Goal: Use online tool/utility: Utilize a website feature to perform a specific function

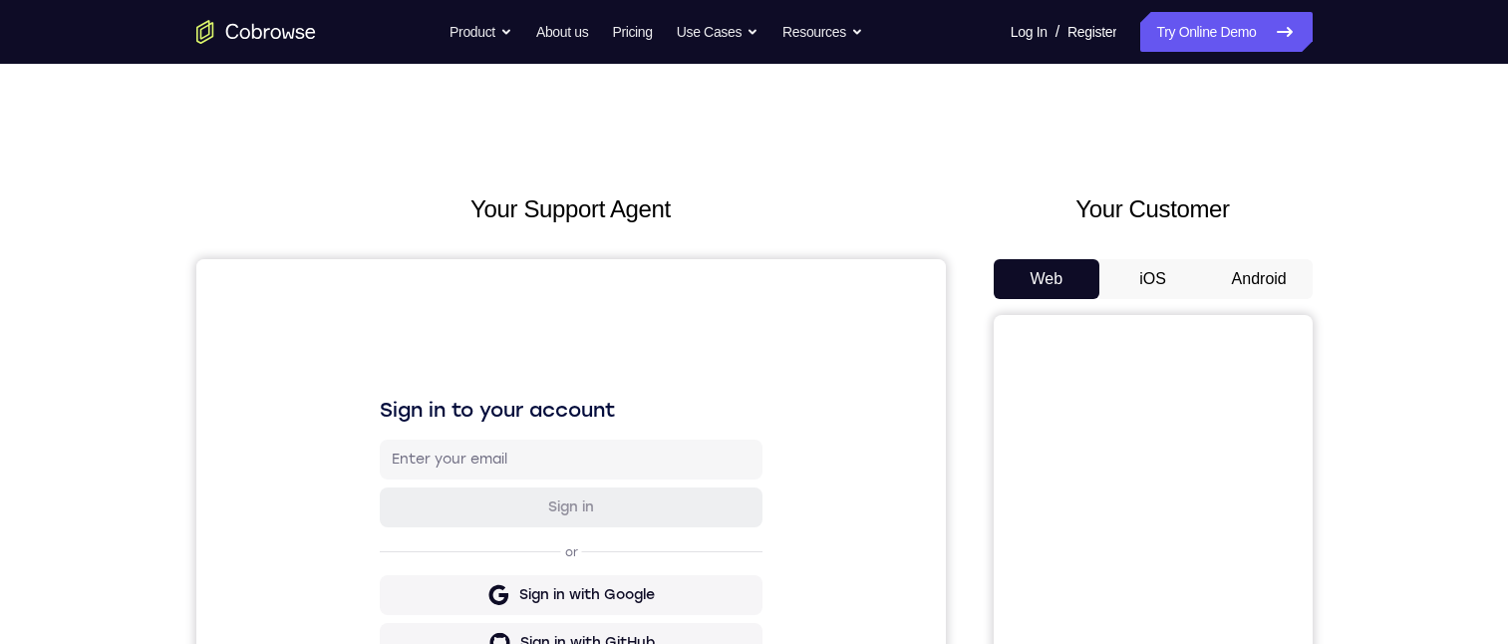
drag, startPoint x: 1264, startPoint y: 274, endPoint x: 1010, endPoint y: 386, distance: 277.6
click at [1267, 272] on button "Android" at bounding box center [1259, 279] width 107 height 40
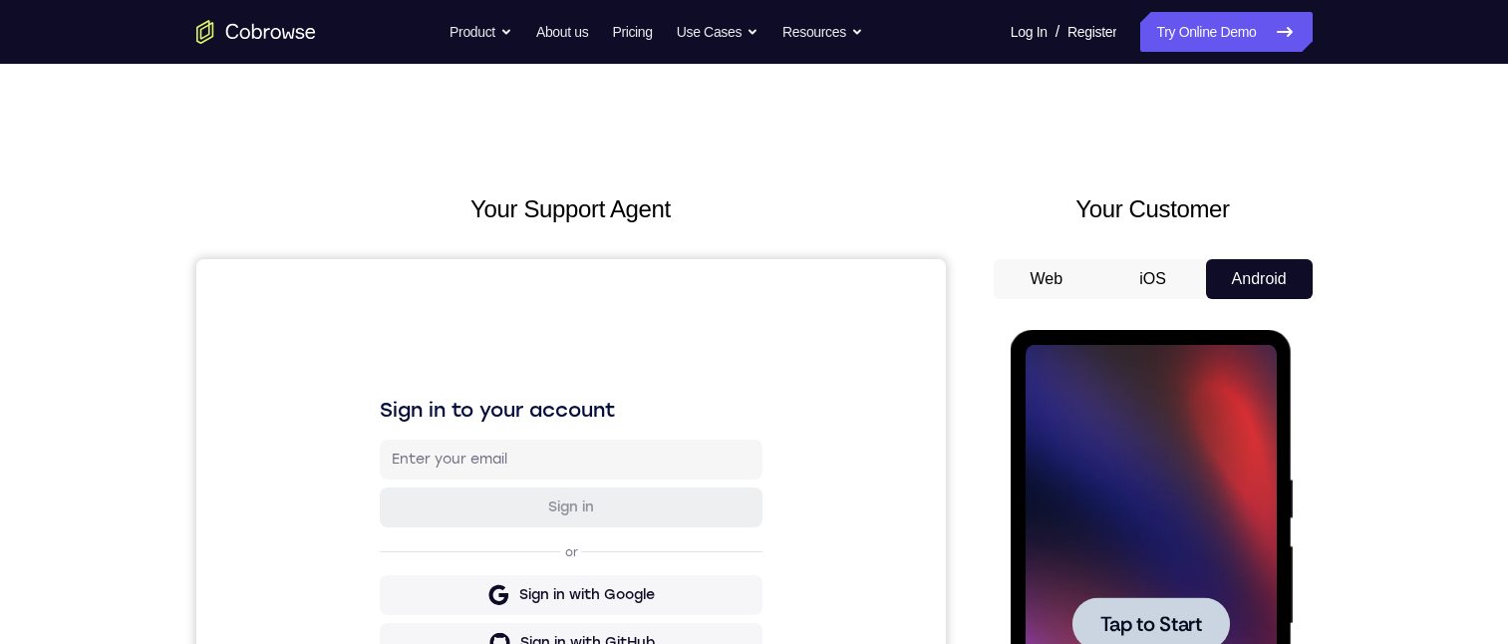
click at [1169, 557] on div at bounding box center [1151, 624] width 251 height 558
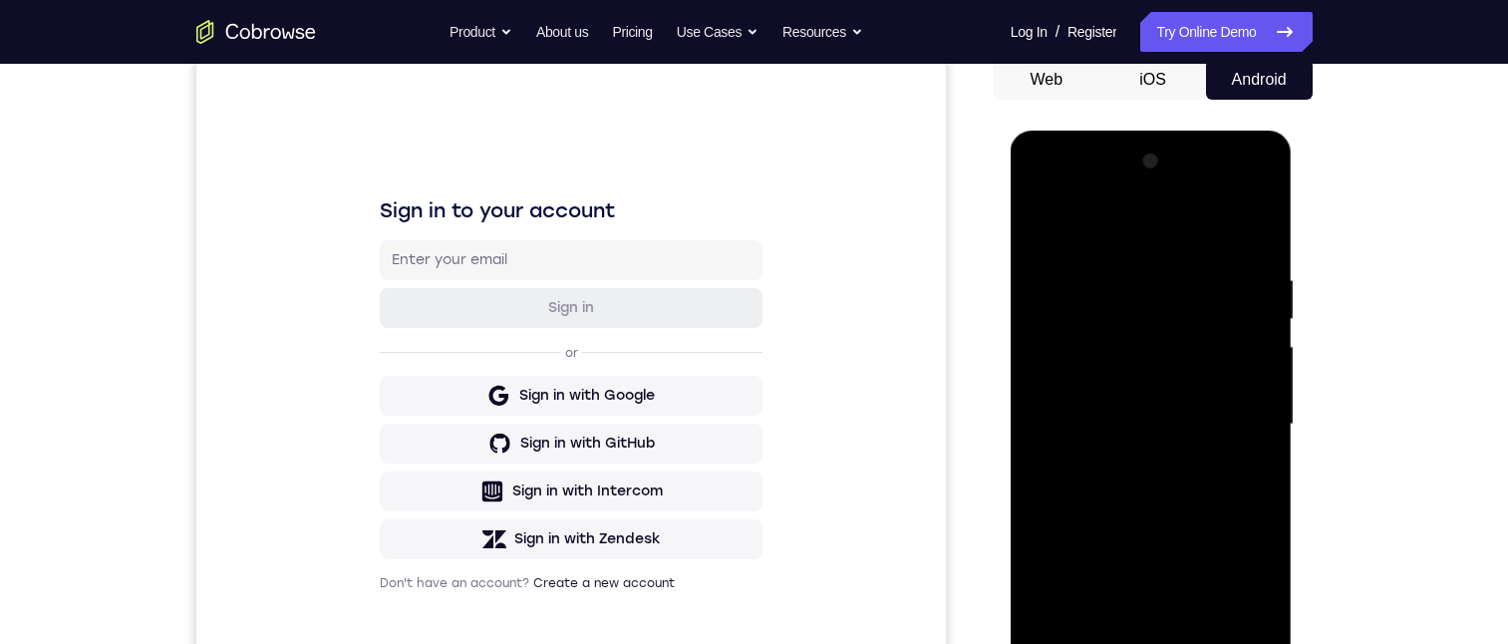
scroll to position [299, 0]
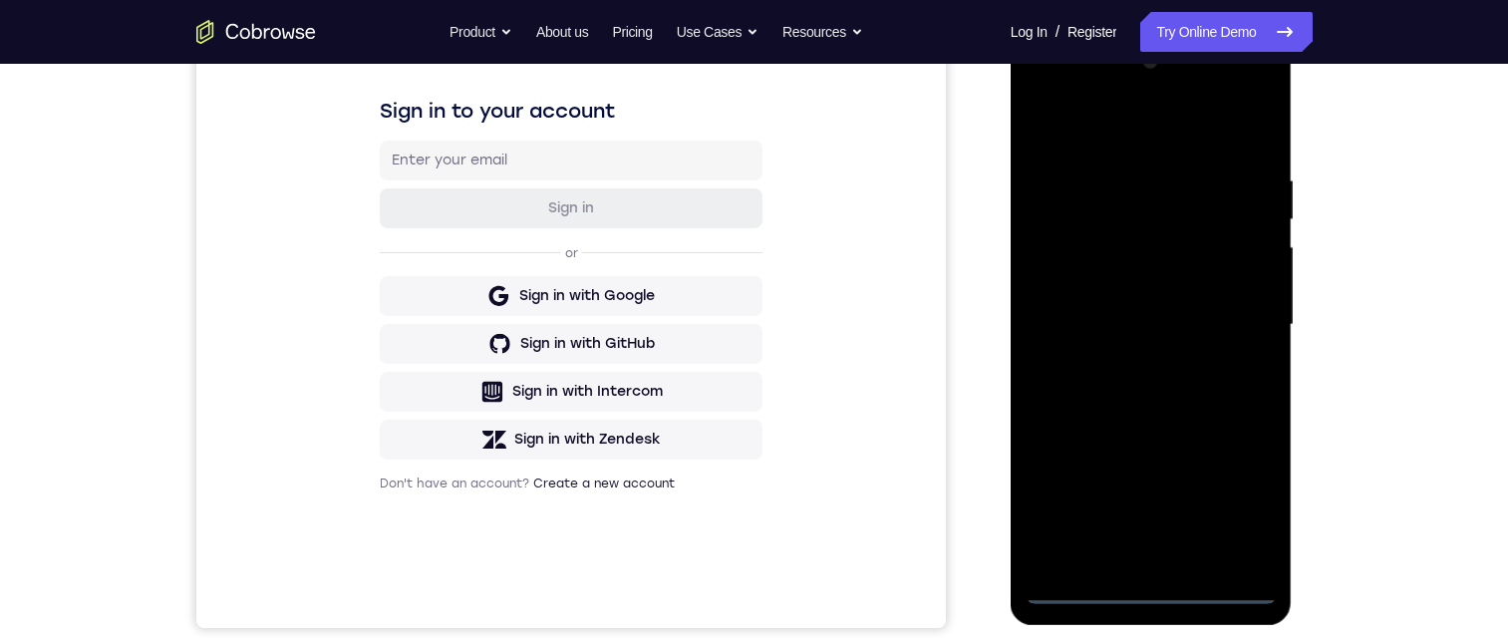
click at [1148, 593] on div at bounding box center [1151, 325] width 251 height 558
click at [1240, 503] on div at bounding box center [1151, 325] width 251 height 558
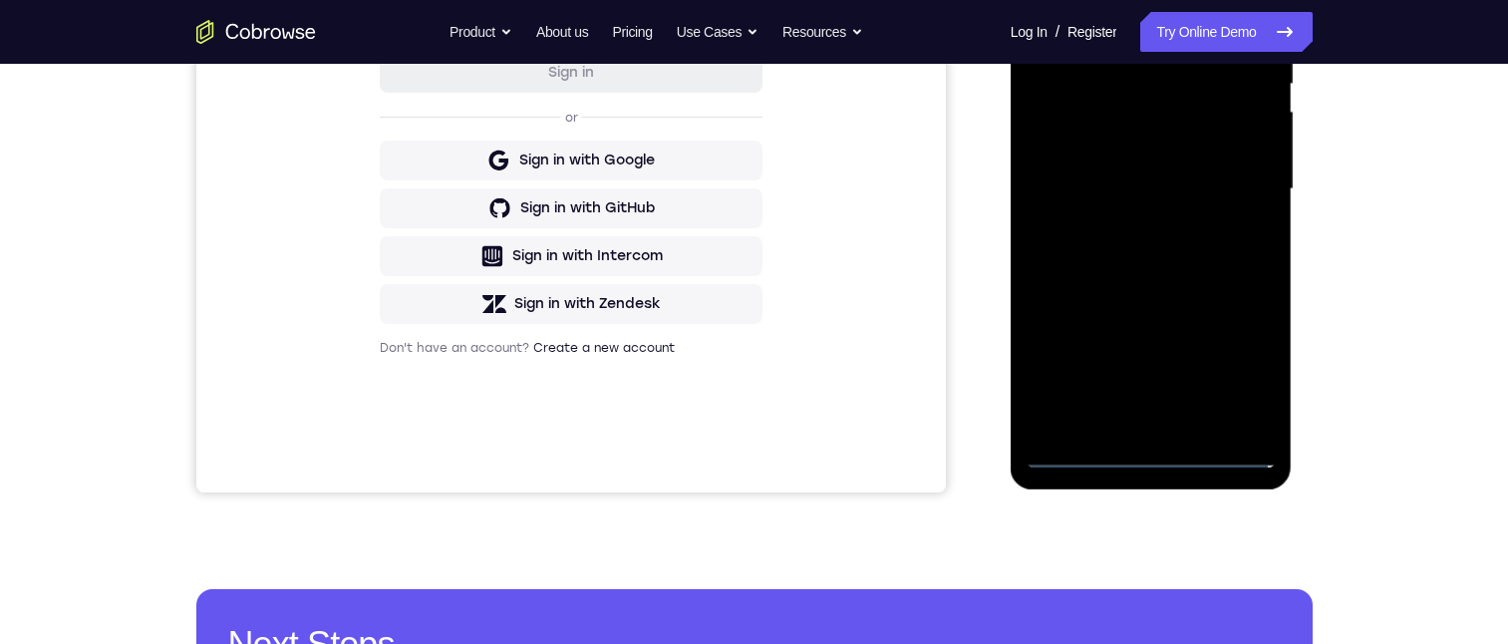
click at [1121, 0] on div at bounding box center [1151, 189] width 251 height 558
click at [1230, 191] on div at bounding box center [1151, 189] width 251 height 558
click at [1239, 180] on div at bounding box center [1151, 189] width 251 height 558
click at [1238, 177] on div at bounding box center [1151, 189] width 251 height 558
click at [1237, 178] on div at bounding box center [1151, 189] width 251 height 558
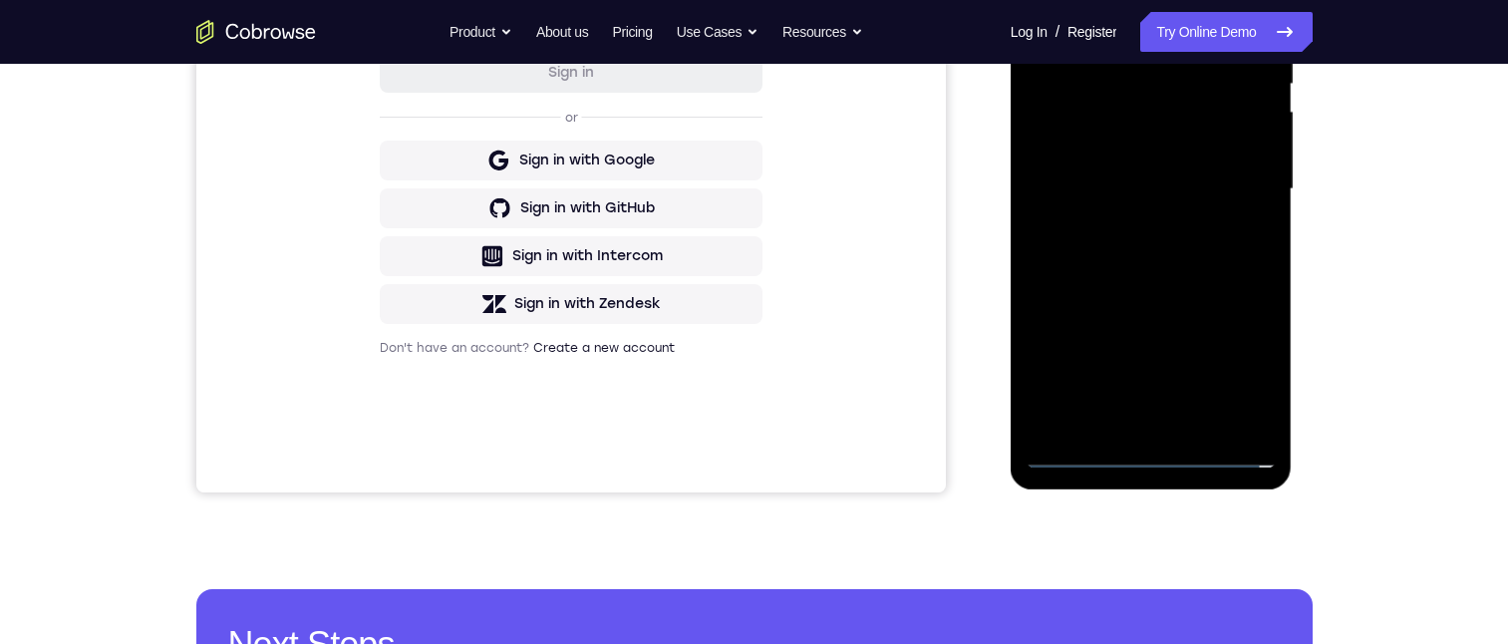
click at [1237, 178] on div at bounding box center [1151, 189] width 251 height 558
click at [1253, 192] on div at bounding box center [1151, 189] width 251 height 558
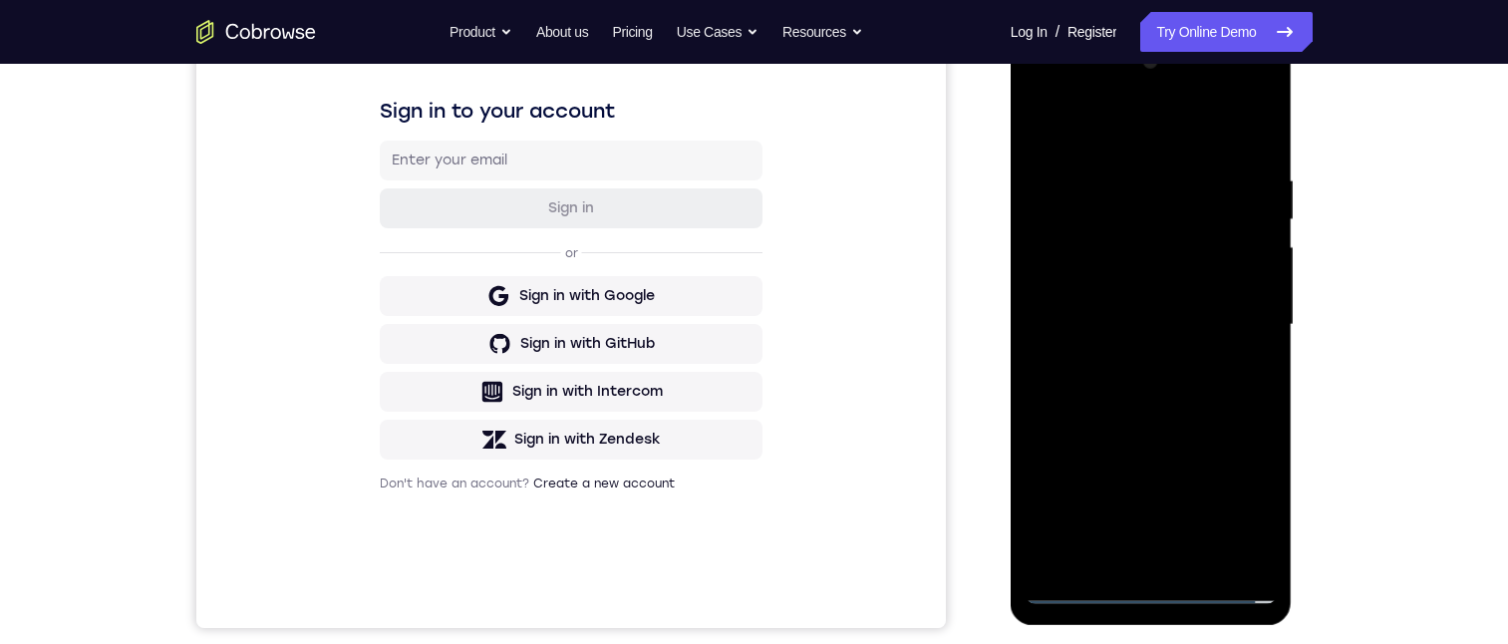
click at [1130, 558] on div at bounding box center [1151, 325] width 251 height 558
click at [1147, 306] on div at bounding box center [1151, 325] width 251 height 558
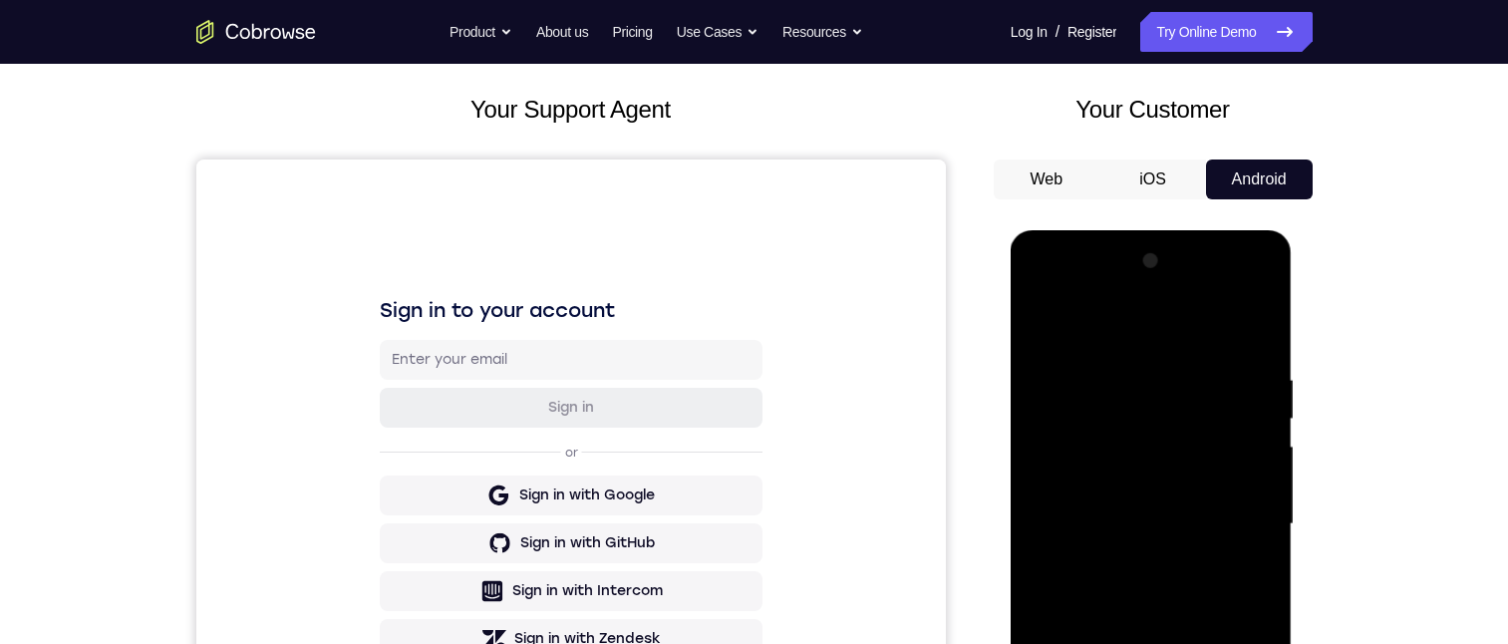
click at [1077, 476] on div at bounding box center [1151, 524] width 251 height 558
click at [1078, 533] on div at bounding box center [1151, 524] width 251 height 558
click at [1156, 593] on div at bounding box center [1151, 524] width 251 height 558
click at [1156, 585] on div at bounding box center [1151, 524] width 251 height 558
click at [1148, 585] on div at bounding box center [1151, 524] width 251 height 558
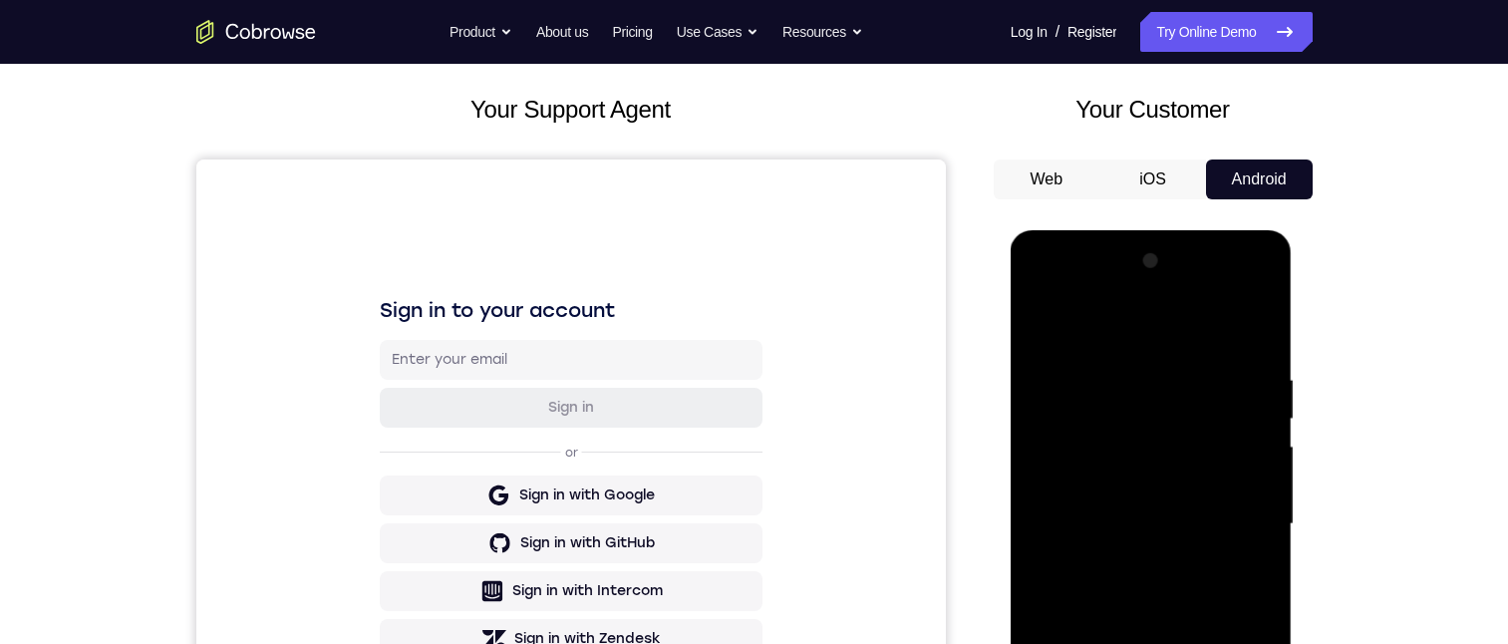
scroll to position [299, 0]
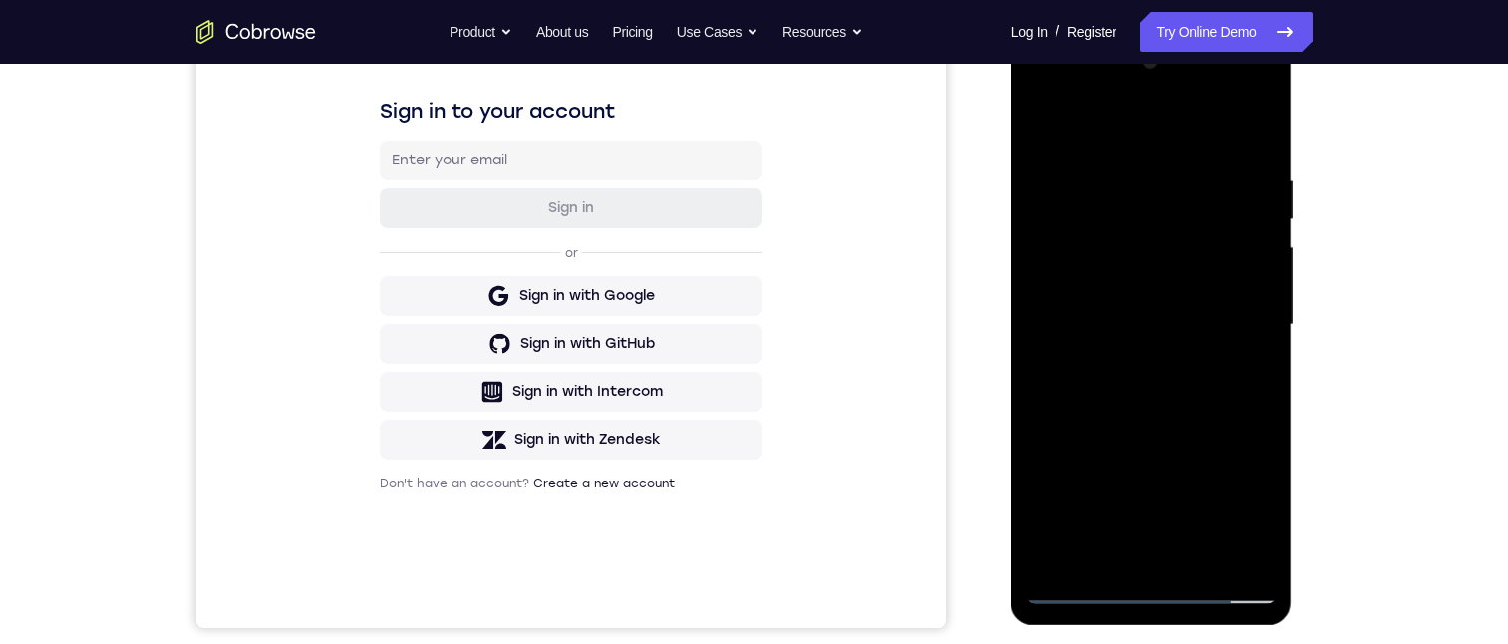
click at [1142, 381] on div at bounding box center [1151, 325] width 251 height 558
click at [1154, 384] on div at bounding box center [1151, 325] width 251 height 558
click at [1155, 390] on div at bounding box center [1151, 325] width 251 height 558
click at [1156, 393] on div at bounding box center [1151, 325] width 251 height 558
click at [1151, 386] on div at bounding box center [1151, 325] width 251 height 558
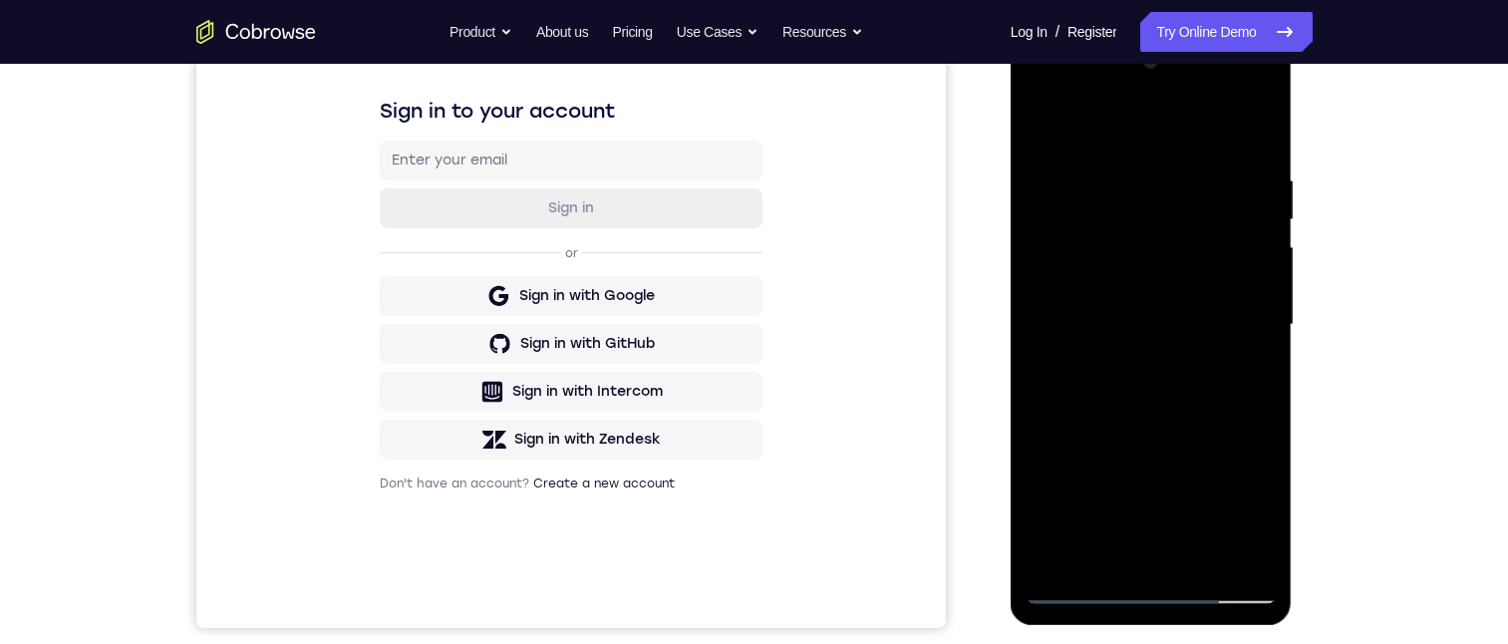
click at [1252, 345] on div at bounding box center [1151, 325] width 251 height 558
click at [1078, 292] on div at bounding box center [1151, 325] width 251 height 558
click at [1264, 521] on div at bounding box center [1151, 325] width 251 height 558
click at [1168, 333] on div at bounding box center [1151, 325] width 251 height 558
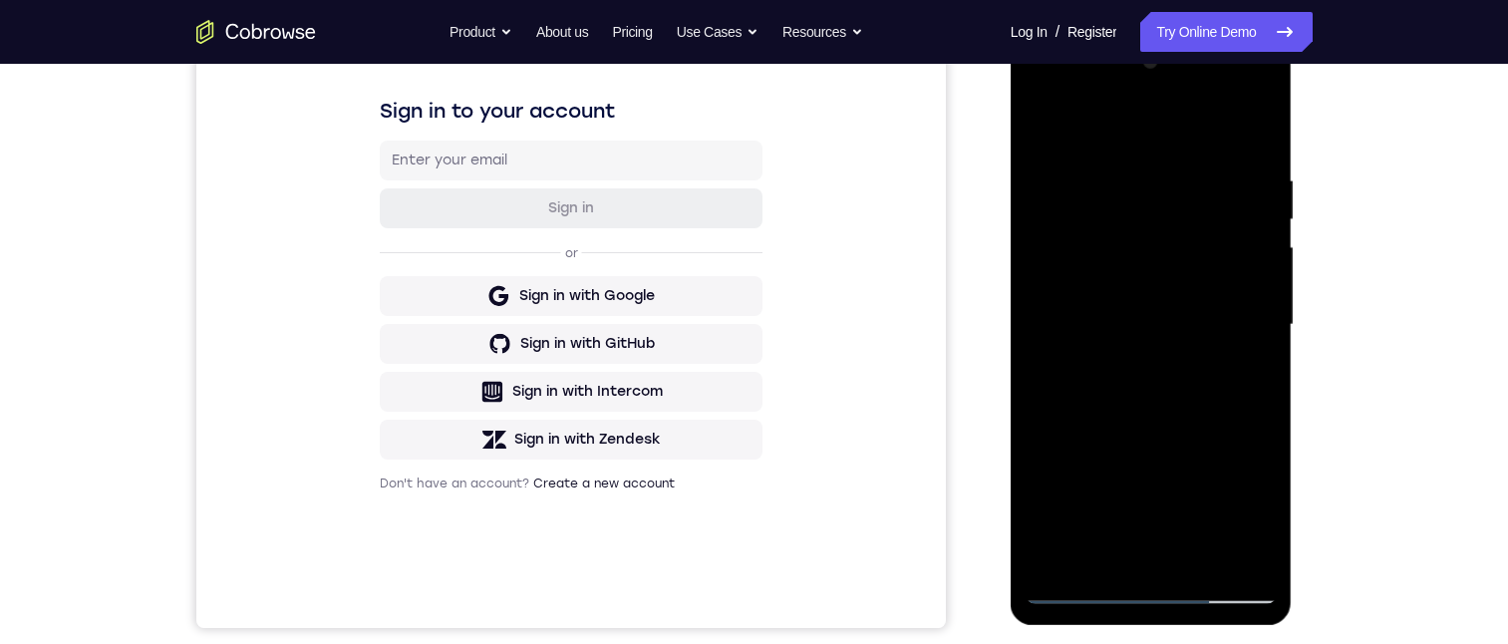
click at [1150, 389] on div at bounding box center [1151, 325] width 251 height 558
click at [1152, 379] on div at bounding box center [1151, 325] width 251 height 558
click at [1145, 394] on div at bounding box center [1151, 325] width 251 height 558
click at [1259, 143] on div at bounding box center [1151, 325] width 251 height 558
click at [1257, 149] on div at bounding box center [1151, 325] width 251 height 558
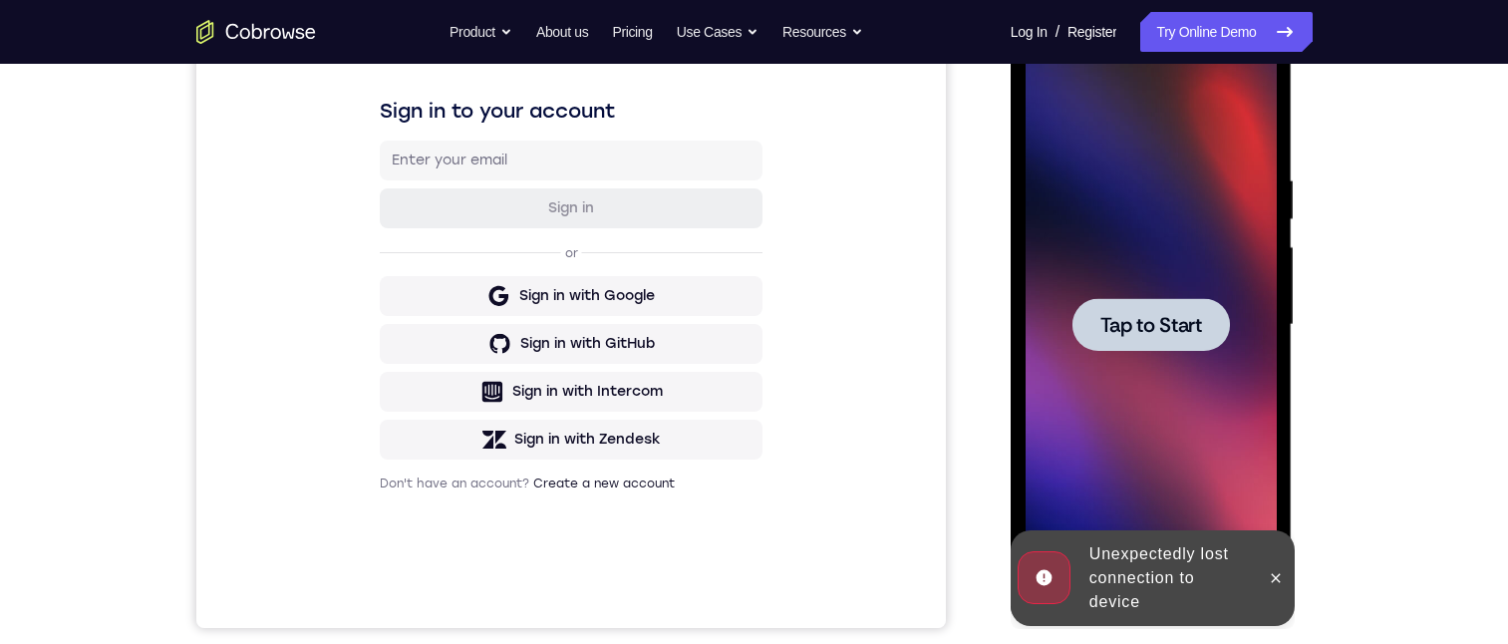
click at [1280, 565] on button at bounding box center [1276, 578] width 32 height 32
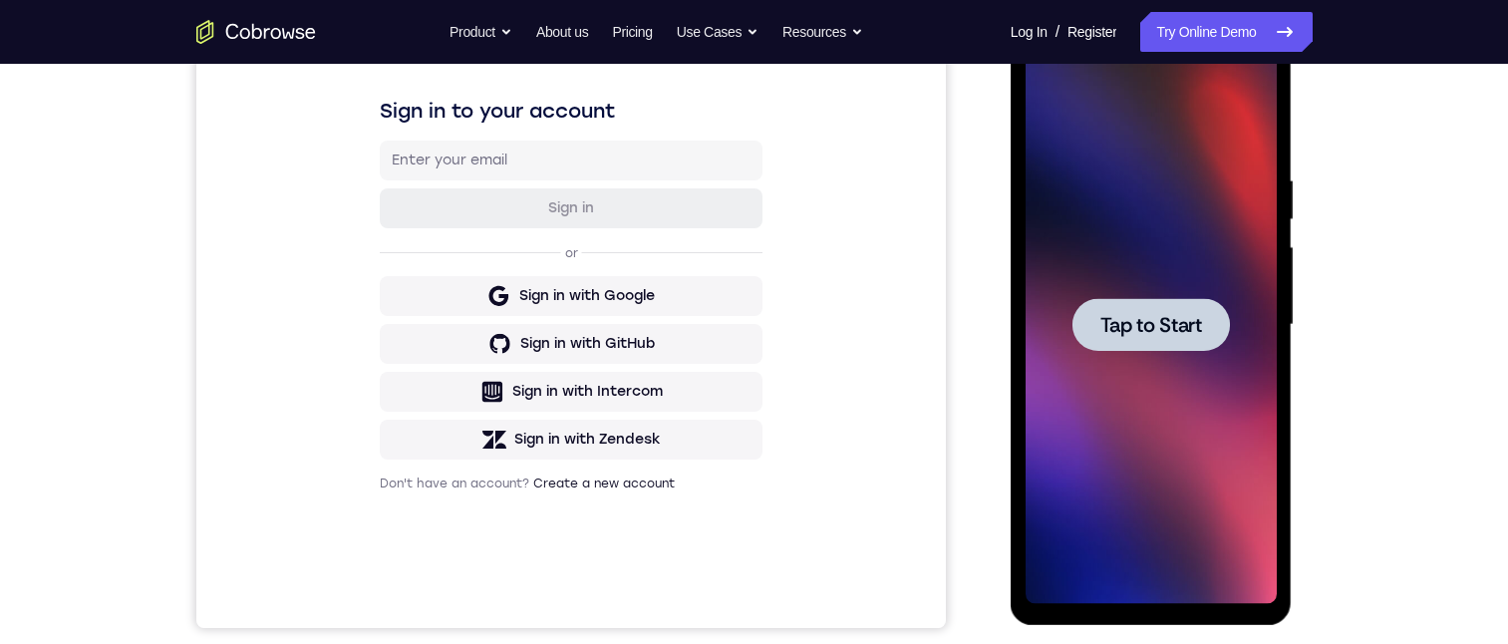
click at [1215, 362] on div at bounding box center [1151, 325] width 251 height 558
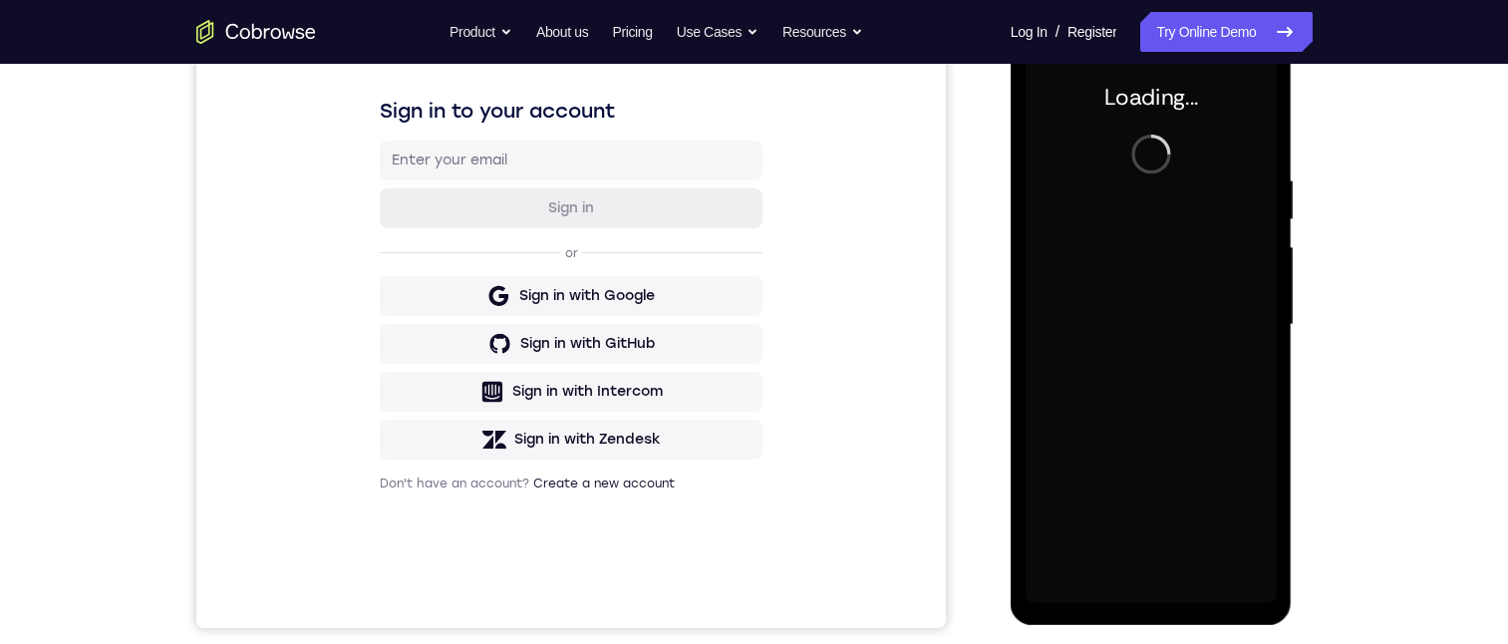
scroll to position [100, 0]
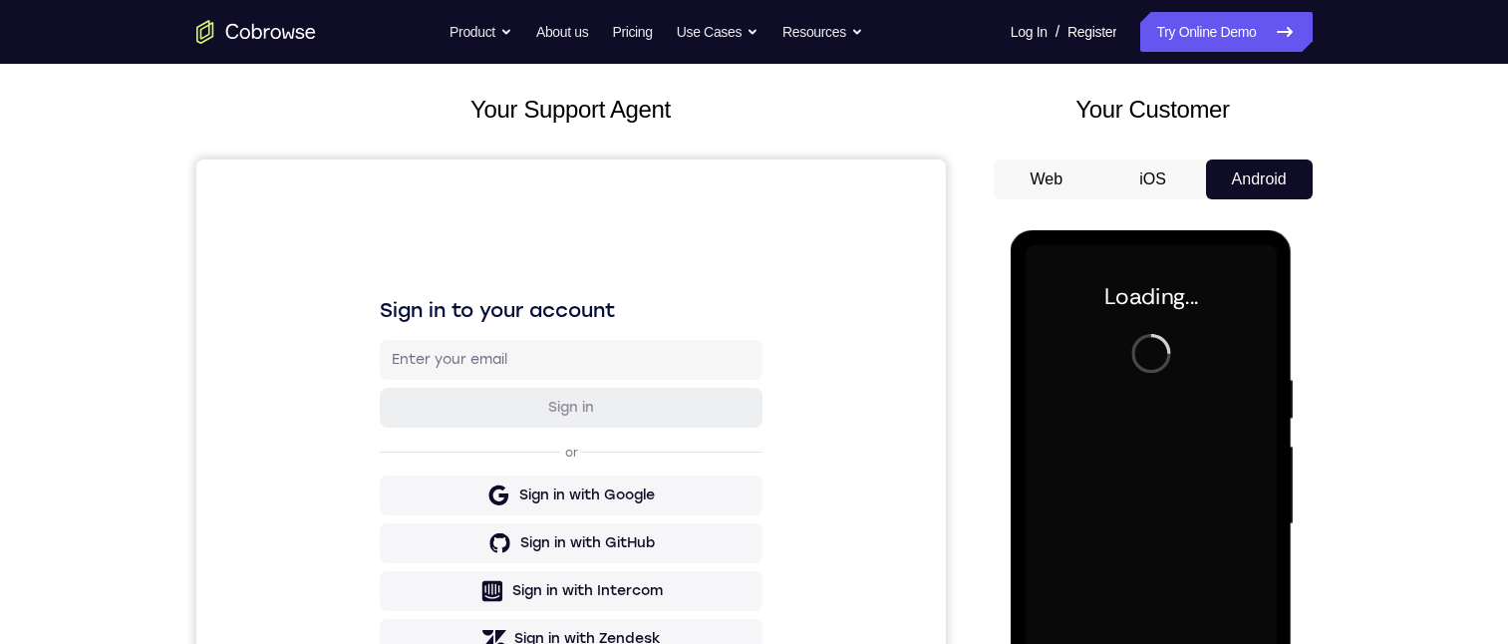
click at [1058, 471] on div at bounding box center [1151, 524] width 251 height 558
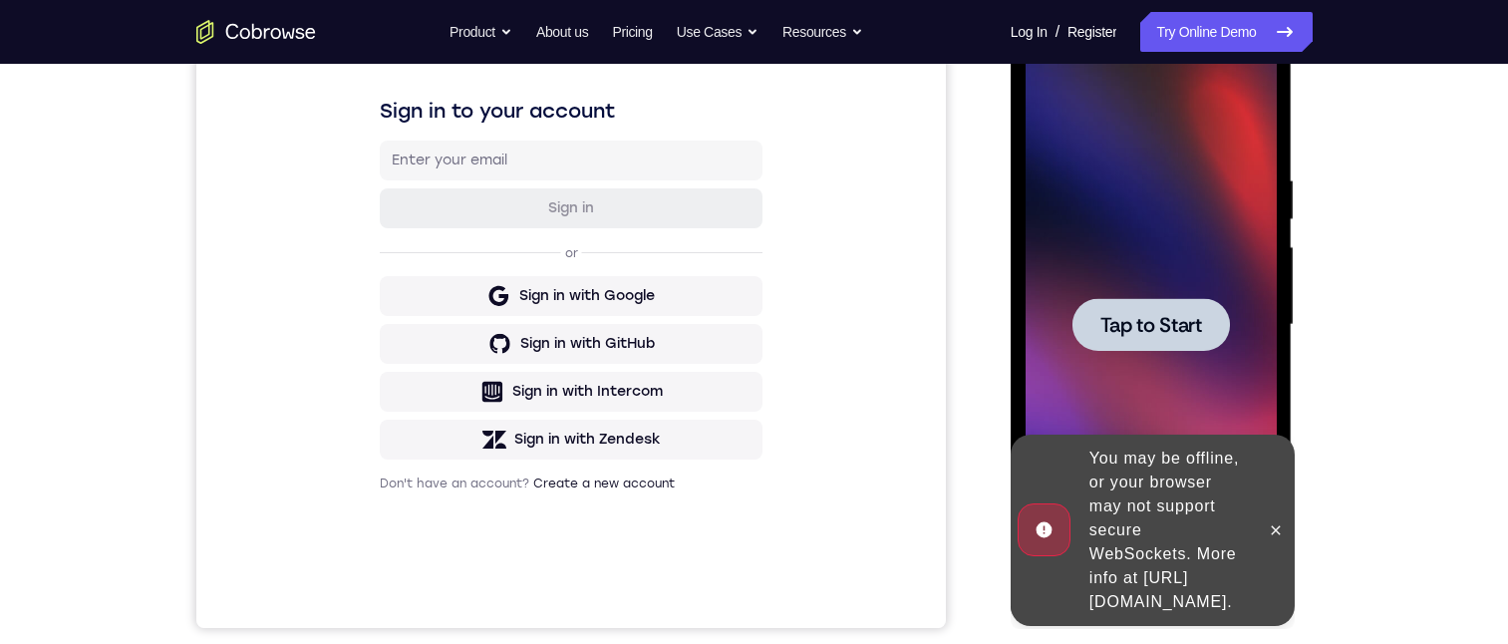
drag, startPoint x: 1149, startPoint y: 341, endPoint x: 1241, endPoint y: 515, distance: 197.1
click at [1149, 341] on div at bounding box center [1150, 324] width 157 height 53
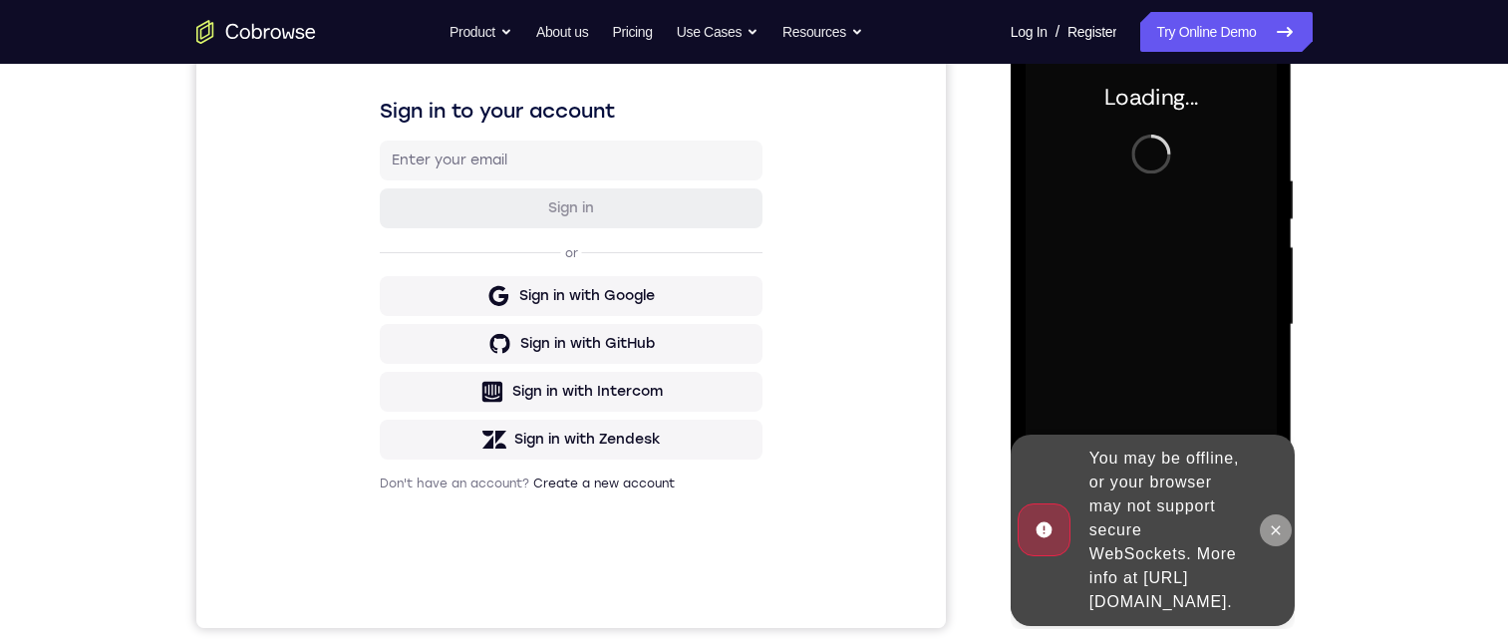
click at [1279, 525] on icon at bounding box center [1276, 529] width 9 height 9
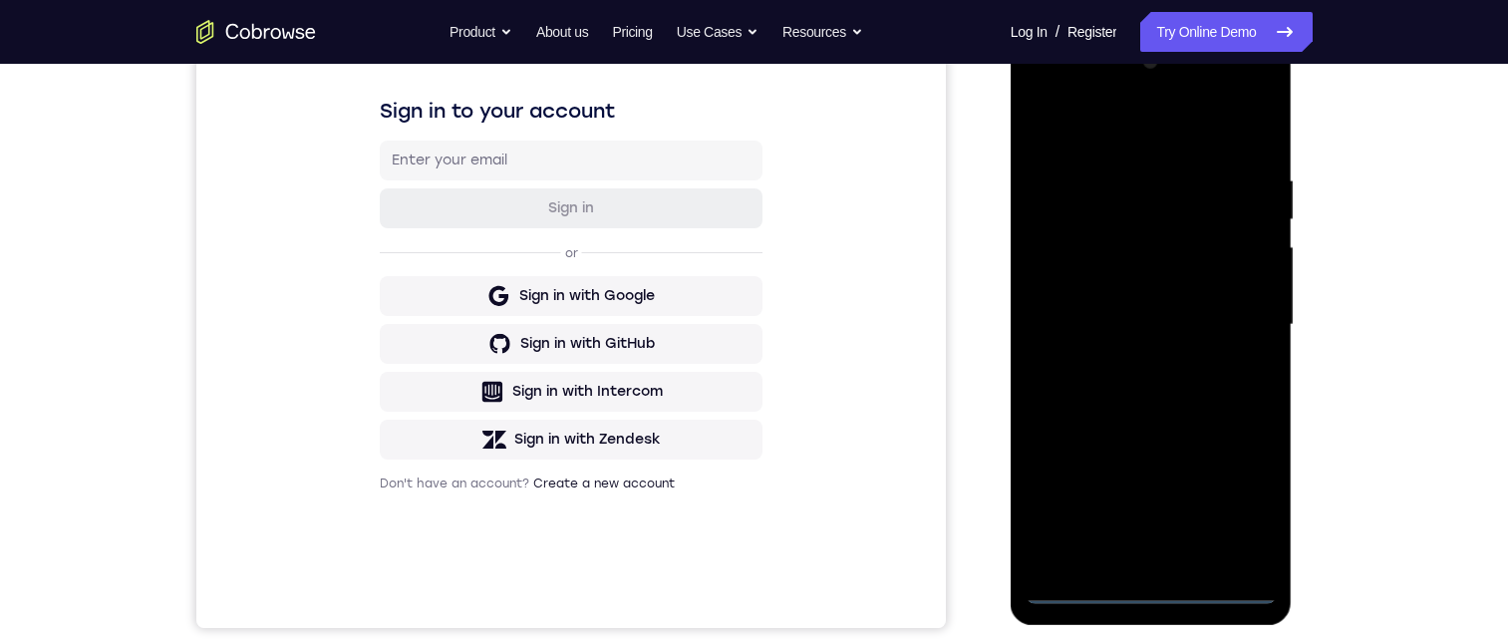
click at [1153, 588] on div at bounding box center [1151, 325] width 251 height 558
click at [1236, 514] on div at bounding box center [1151, 325] width 251 height 558
click at [1097, 149] on div at bounding box center [1151, 325] width 251 height 558
click at [1233, 322] on div at bounding box center [1151, 325] width 251 height 558
click at [1130, 362] on div at bounding box center [1151, 325] width 251 height 558
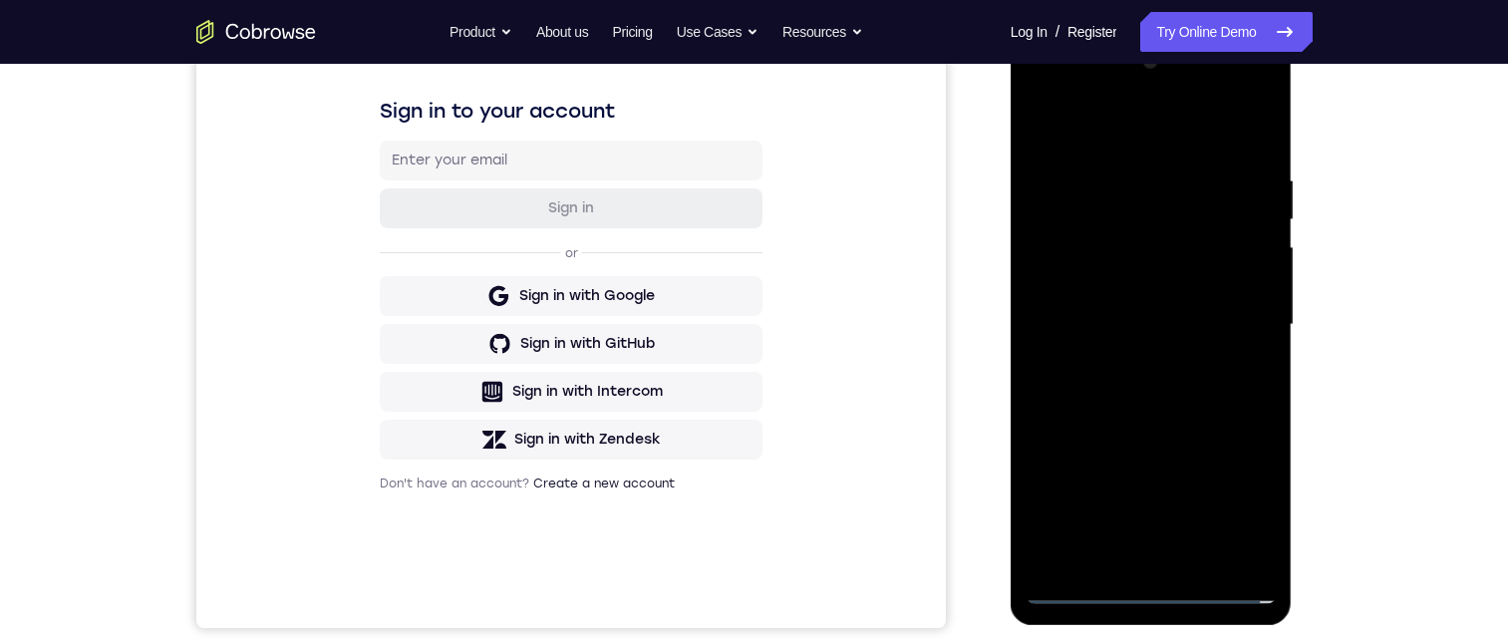
click at [1131, 313] on div at bounding box center [1151, 325] width 251 height 558
click at [1181, 284] on div at bounding box center [1151, 325] width 251 height 558
click at [1164, 327] on div at bounding box center [1151, 325] width 251 height 558
click at [1121, 394] on div at bounding box center [1151, 325] width 251 height 558
click at [1147, 375] on div at bounding box center [1151, 325] width 251 height 558
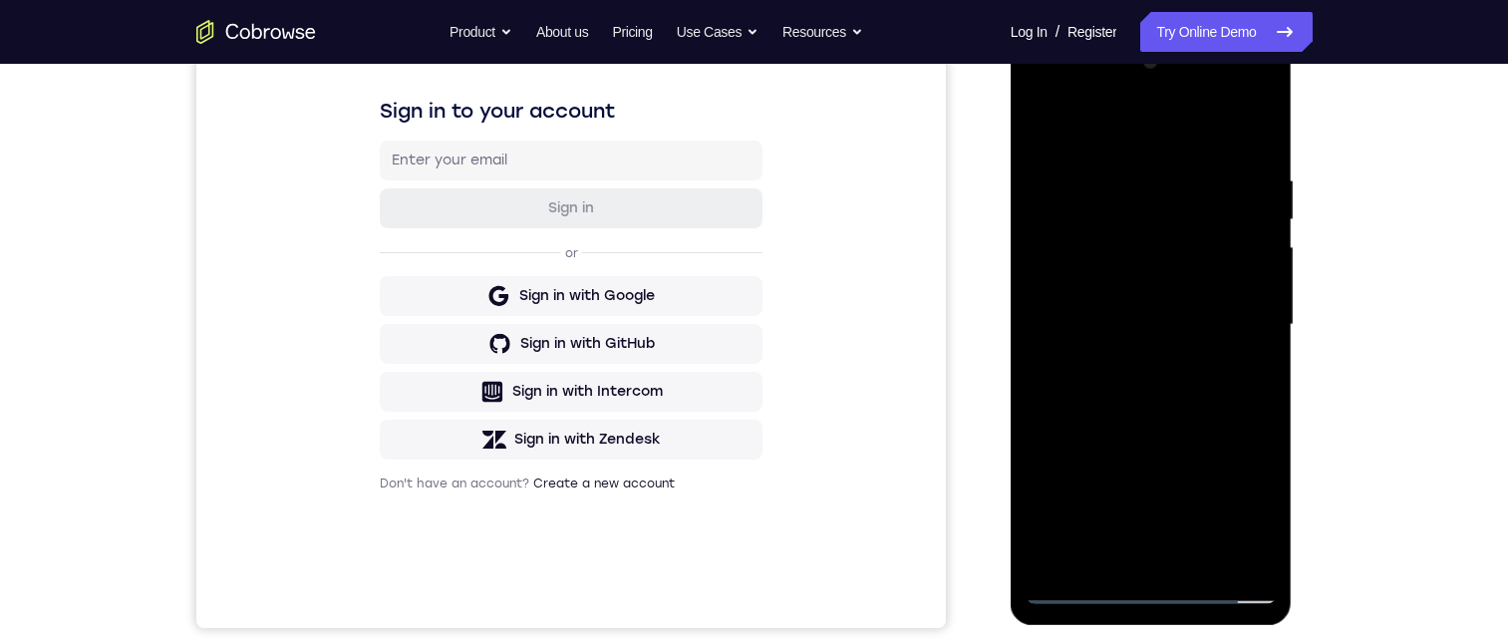
click at [1265, 147] on div at bounding box center [1151, 325] width 251 height 558
click at [1131, 173] on div at bounding box center [1151, 325] width 251 height 558
click at [1228, 402] on div at bounding box center [1151, 325] width 251 height 558
click at [1256, 498] on div at bounding box center [1151, 325] width 251 height 558
click at [1240, 71] on div at bounding box center [1151, 325] width 251 height 558
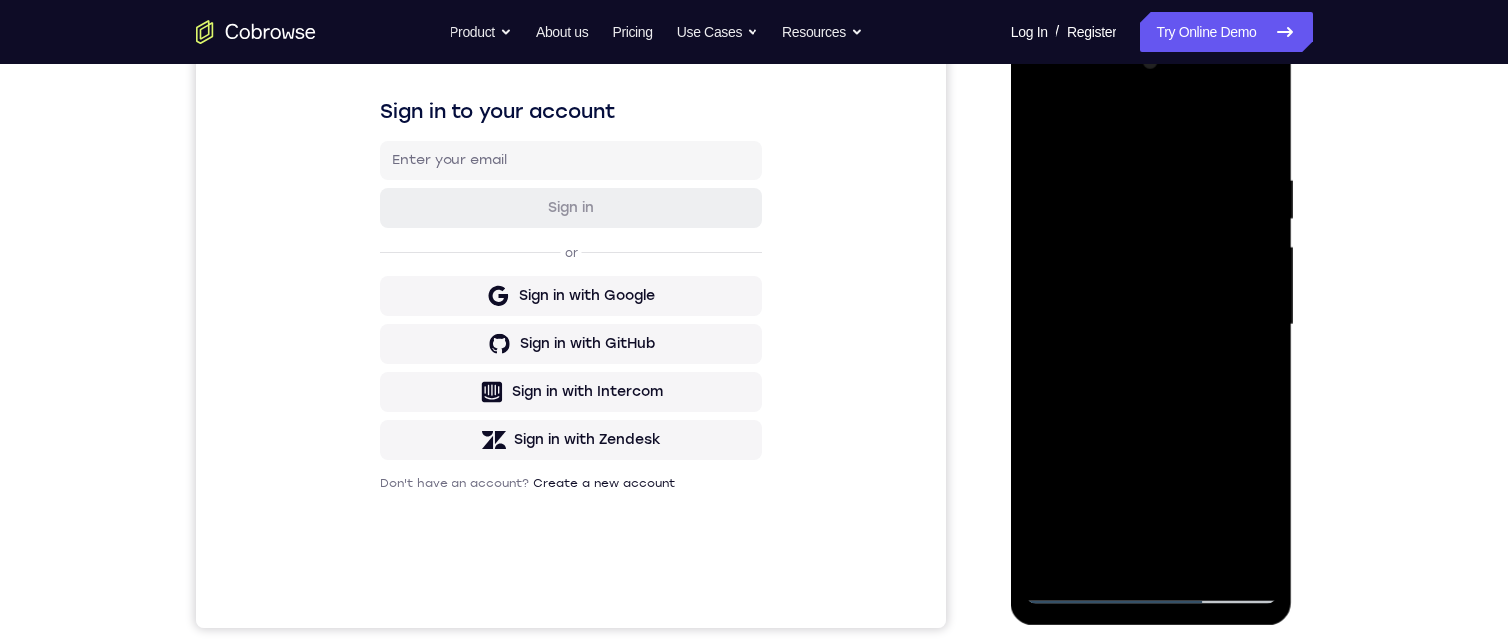
click at [1240, 71] on div at bounding box center [1151, 325] width 251 height 558
click at [1218, 490] on div at bounding box center [1151, 325] width 251 height 558
click at [1238, 477] on div at bounding box center [1151, 325] width 251 height 558
click at [1249, 451] on div at bounding box center [1151, 325] width 251 height 558
click at [1244, 463] on div at bounding box center [1151, 325] width 251 height 558
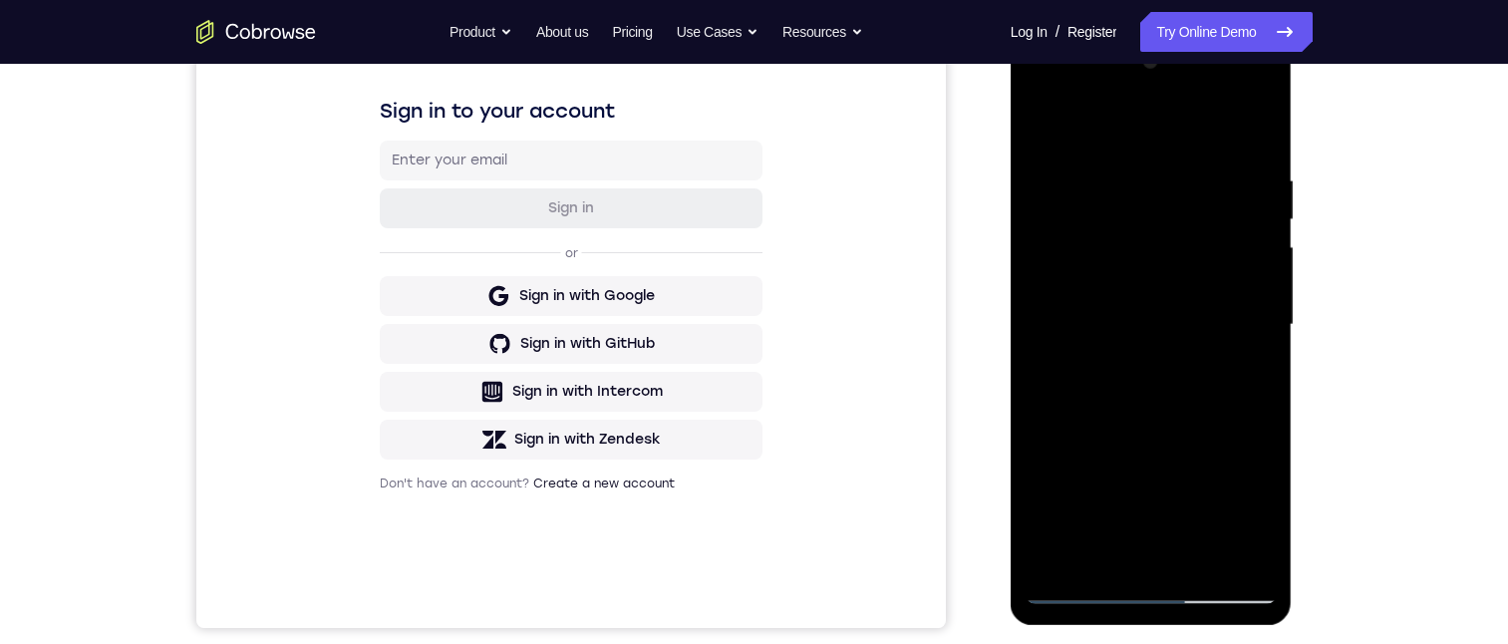
click at [1245, 131] on div at bounding box center [1151, 325] width 251 height 558
drag, startPoint x: 1162, startPoint y: 182, endPoint x: 1174, endPoint y: 201, distance: 22.4
click at [1144, 191] on div at bounding box center [1151, 325] width 251 height 558
click at [1257, 129] on div at bounding box center [1151, 325] width 251 height 558
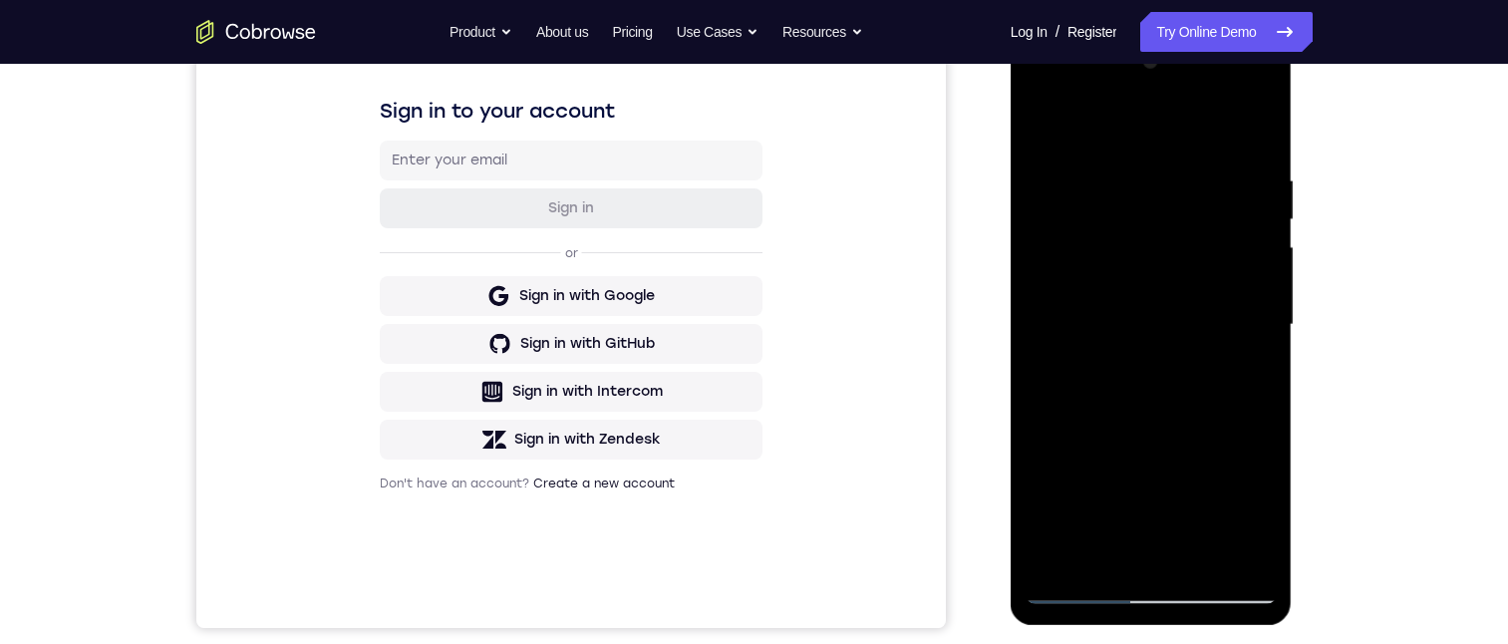
click at [1201, 552] on div at bounding box center [1151, 325] width 251 height 558
click at [1129, 429] on div at bounding box center [1151, 325] width 251 height 558
click at [1120, 306] on div at bounding box center [1151, 325] width 251 height 558
click at [1067, 549] on div at bounding box center [1151, 325] width 251 height 558
click at [1249, 370] on div at bounding box center [1151, 325] width 251 height 558
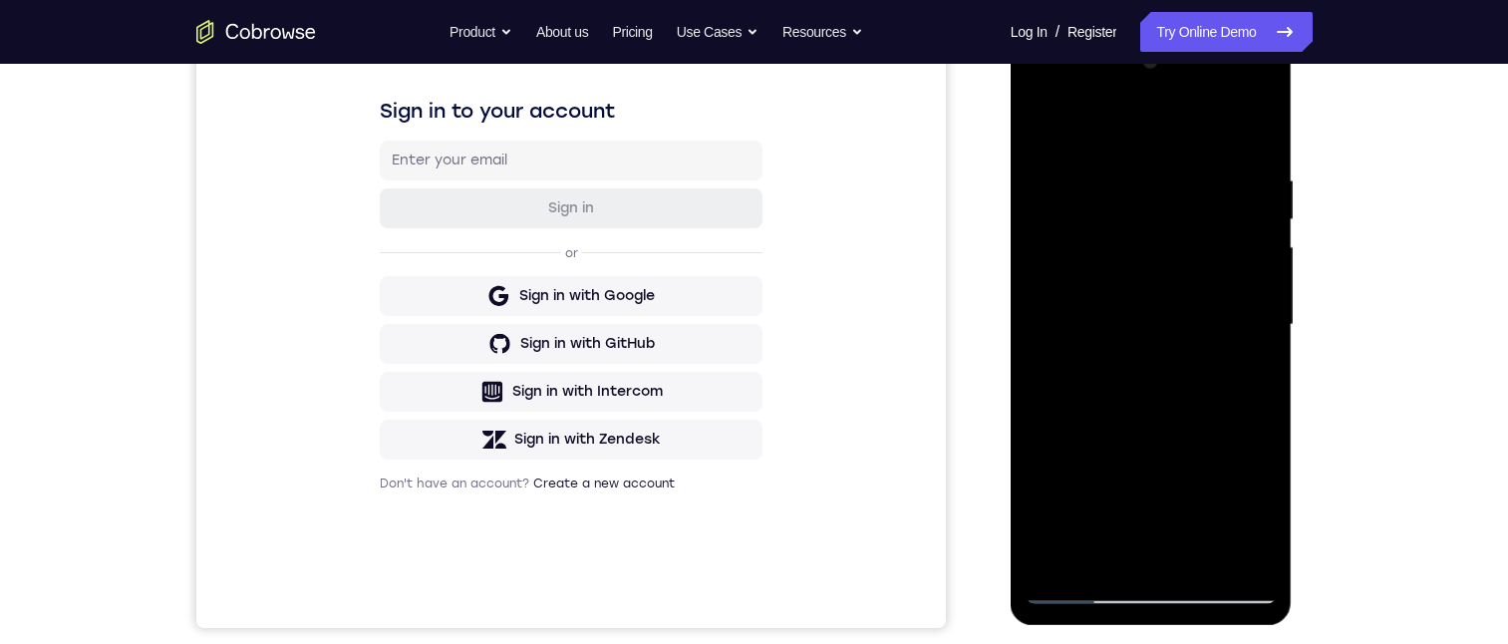
click at [1257, 513] on div at bounding box center [1151, 325] width 251 height 558
click at [1244, 377] on div at bounding box center [1151, 325] width 251 height 558
click at [1080, 591] on div at bounding box center [1151, 325] width 251 height 558
click at [1082, 589] on div at bounding box center [1151, 325] width 251 height 558
click at [1080, 587] on div at bounding box center [1151, 325] width 251 height 558
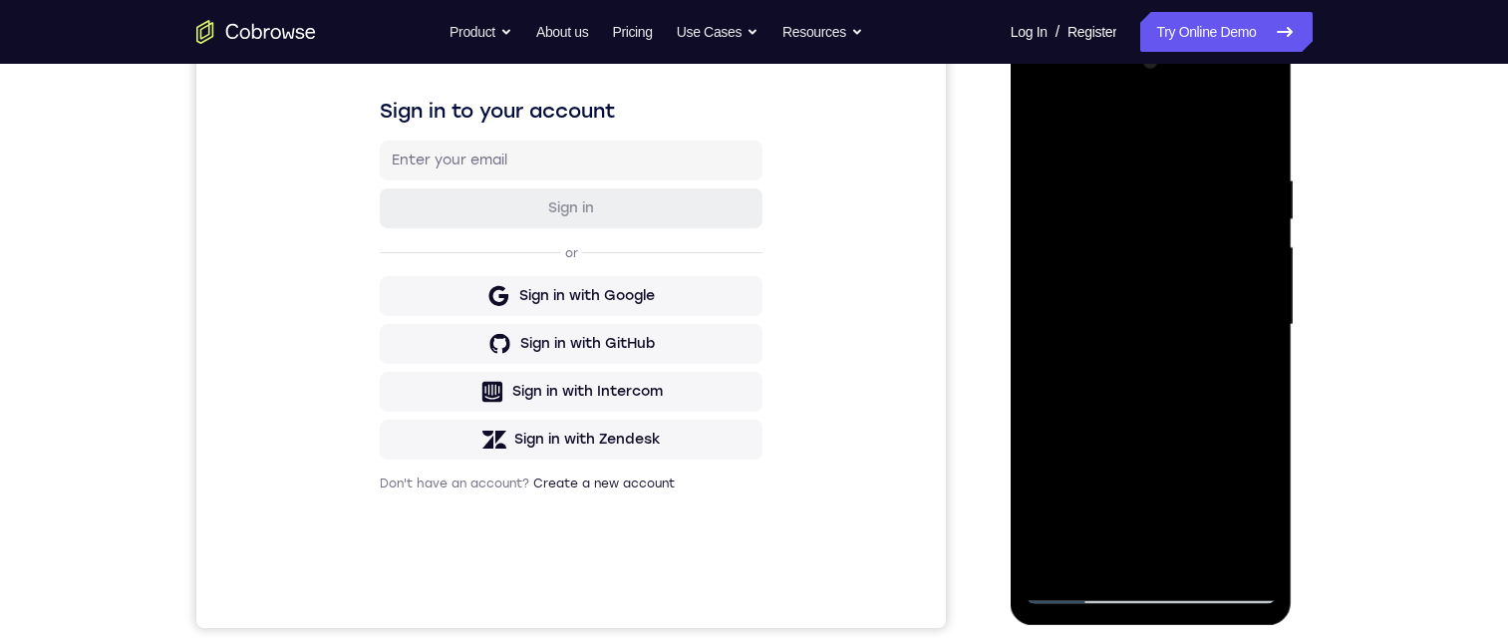
click at [1080, 587] on div at bounding box center [1151, 325] width 251 height 558
click at [1263, 402] on div at bounding box center [1151, 325] width 251 height 558
click at [1200, 562] on div at bounding box center [1151, 325] width 251 height 558
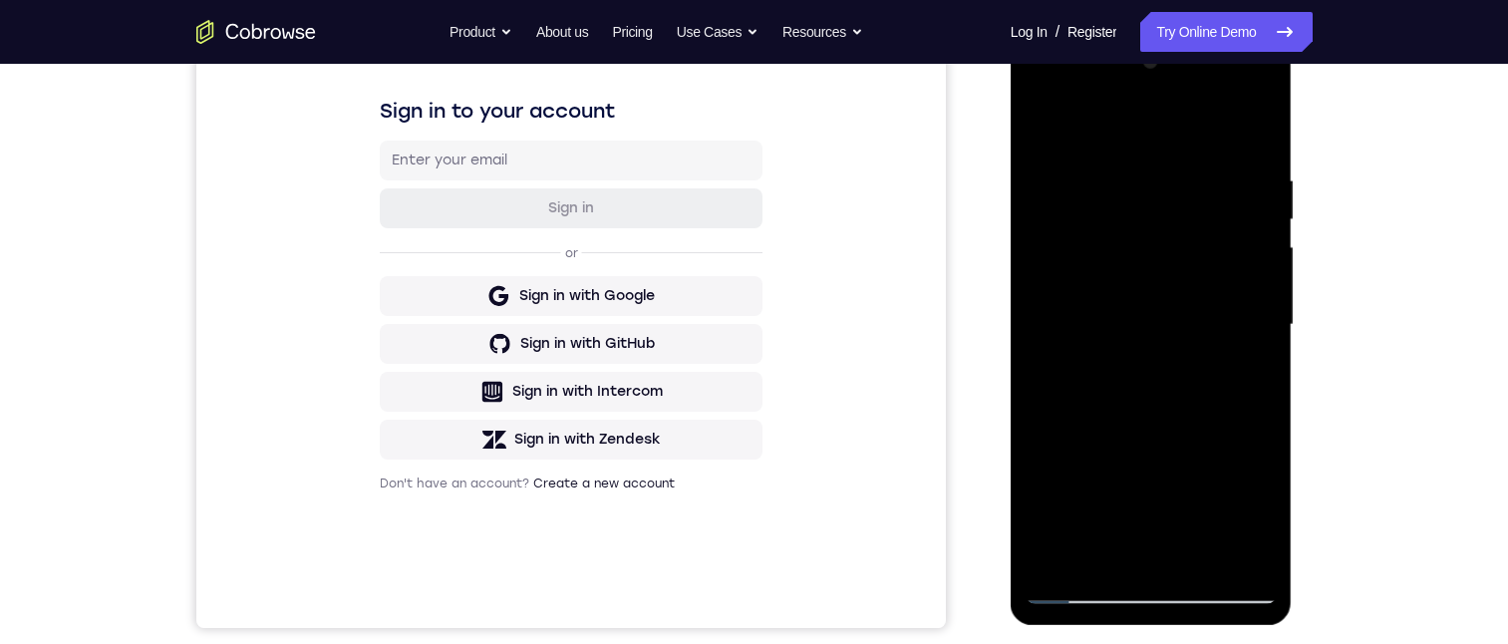
click at [1097, 286] on div at bounding box center [1151, 325] width 251 height 558
click at [1057, 557] on div at bounding box center [1151, 325] width 251 height 558
click at [1060, 375] on div at bounding box center [1151, 325] width 251 height 558
click at [1252, 521] on div at bounding box center [1151, 325] width 251 height 558
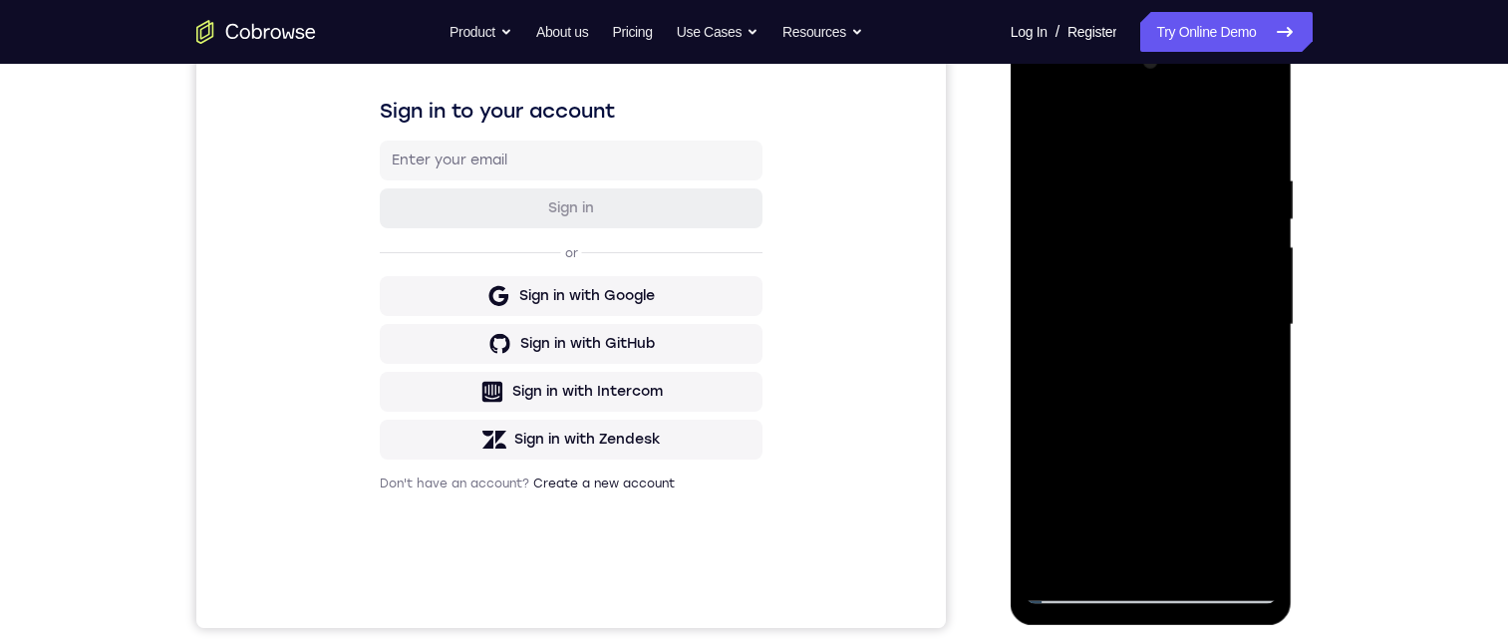
click at [1111, 375] on div at bounding box center [1151, 325] width 251 height 558
click at [1248, 374] on div at bounding box center [1151, 325] width 251 height 558
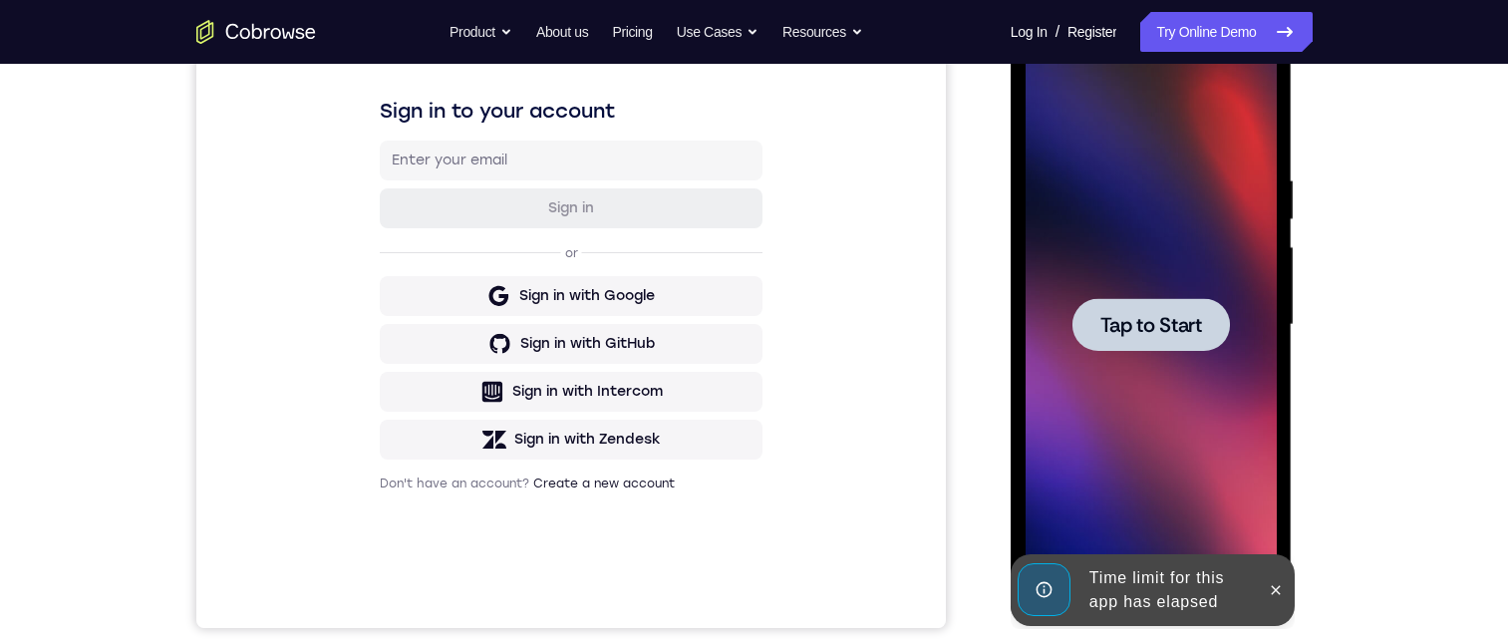
click at [1280, 364] on div "Tap to Start" at bounding box center [1152, 328] width 282 height 594
